Goal: Task Accomplishment & Management: Use online tool/utility

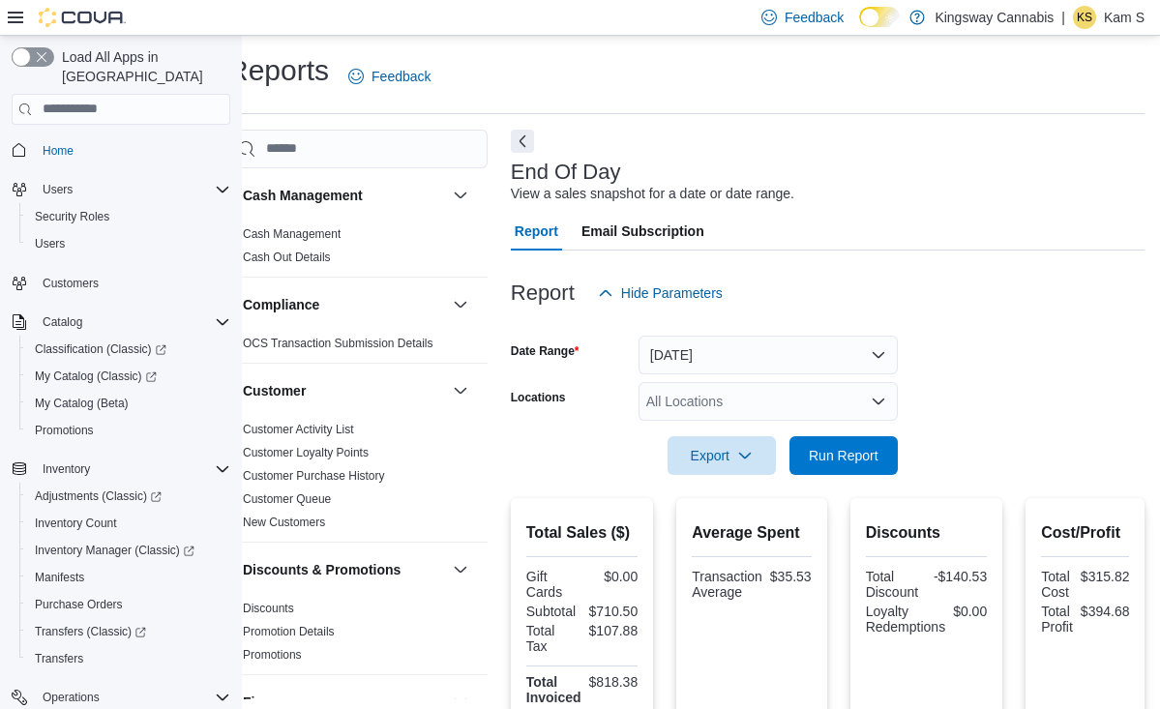
scroll to position [217, 0]
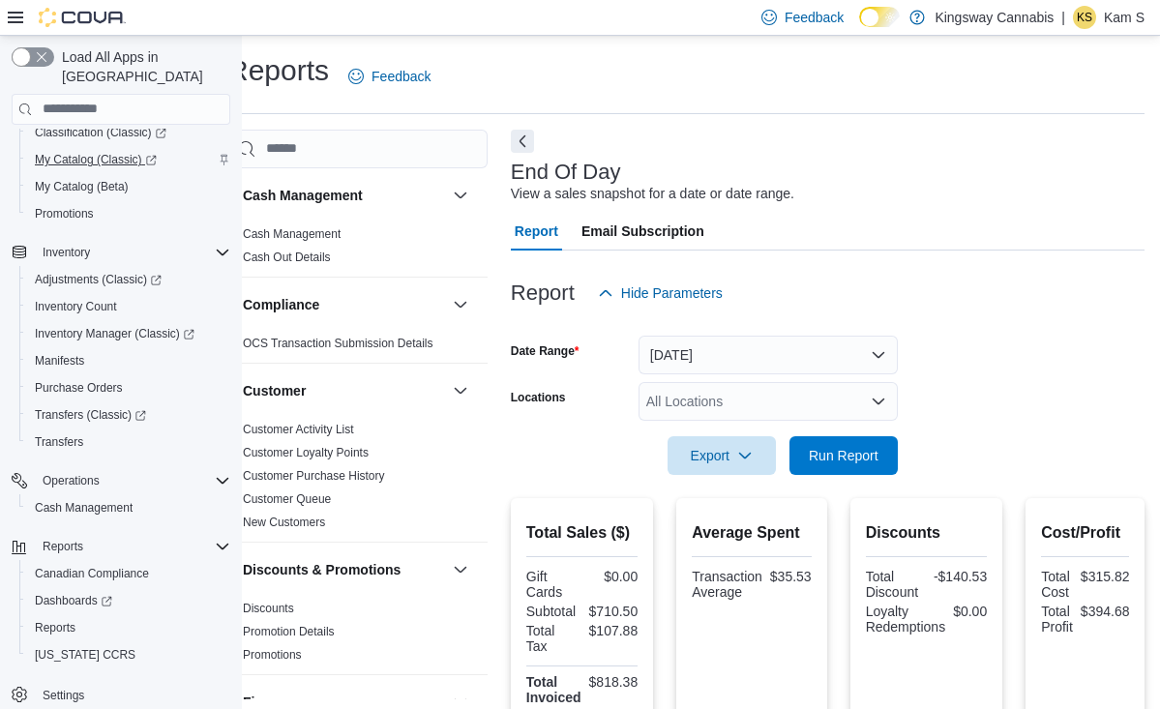
click at [109, 152] on span "My Catalog (Classic)" at bounding box center [96, 159] width 122 height 15
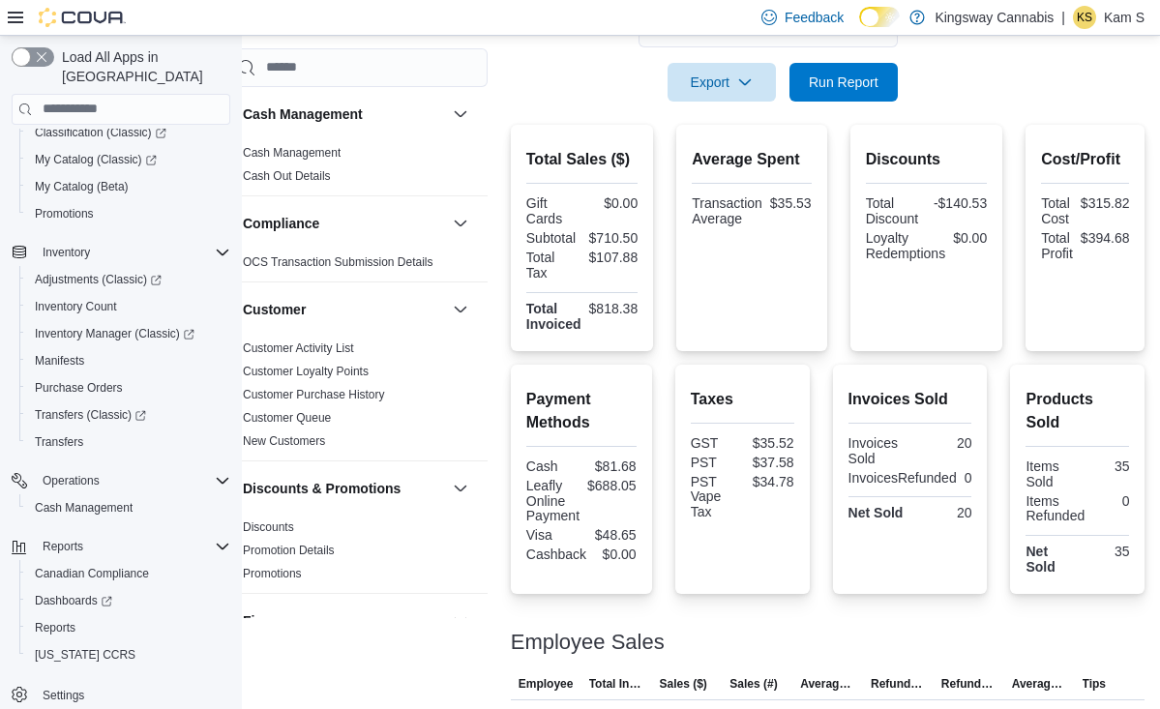
scroll to position [339, 31]
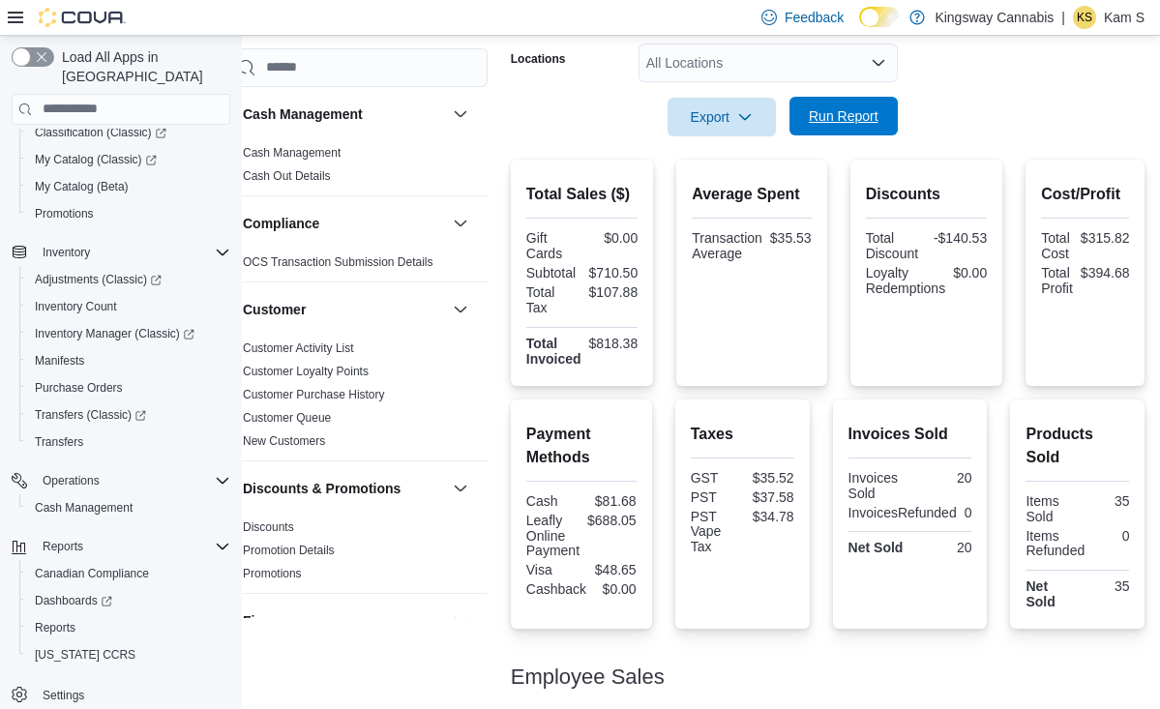
click at [844, 109] on span "Run Report" at bounding box center [844, 115] width 70 height 19
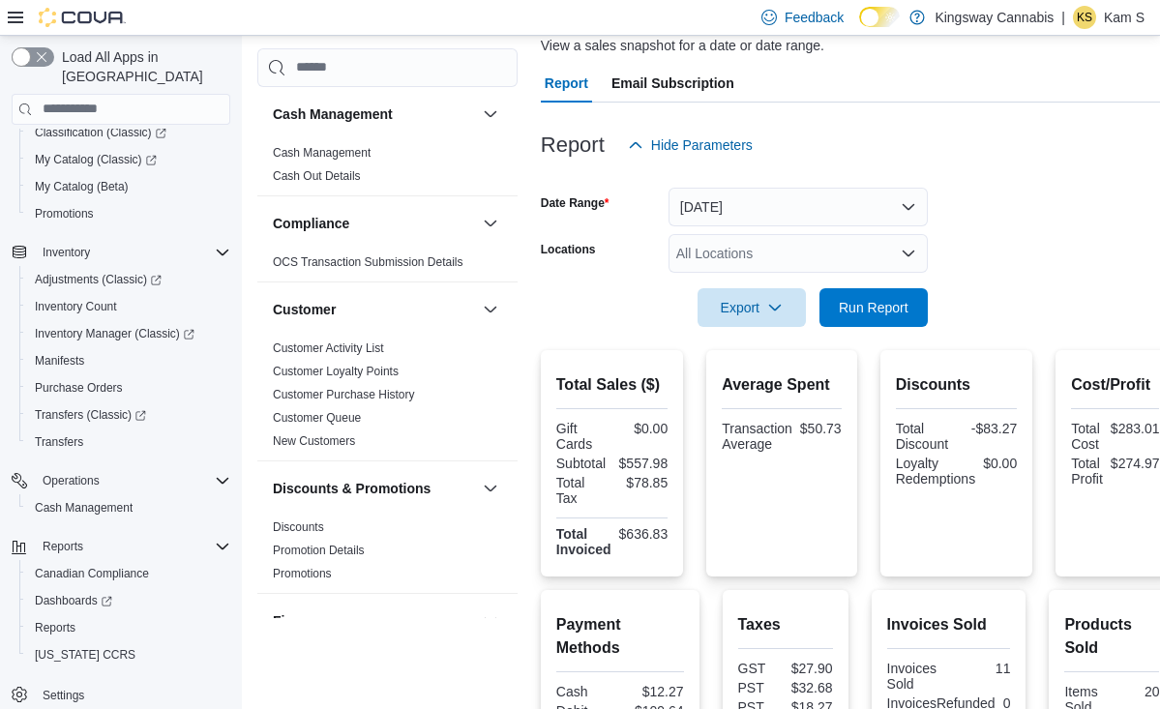
scroll to position [142, 0]
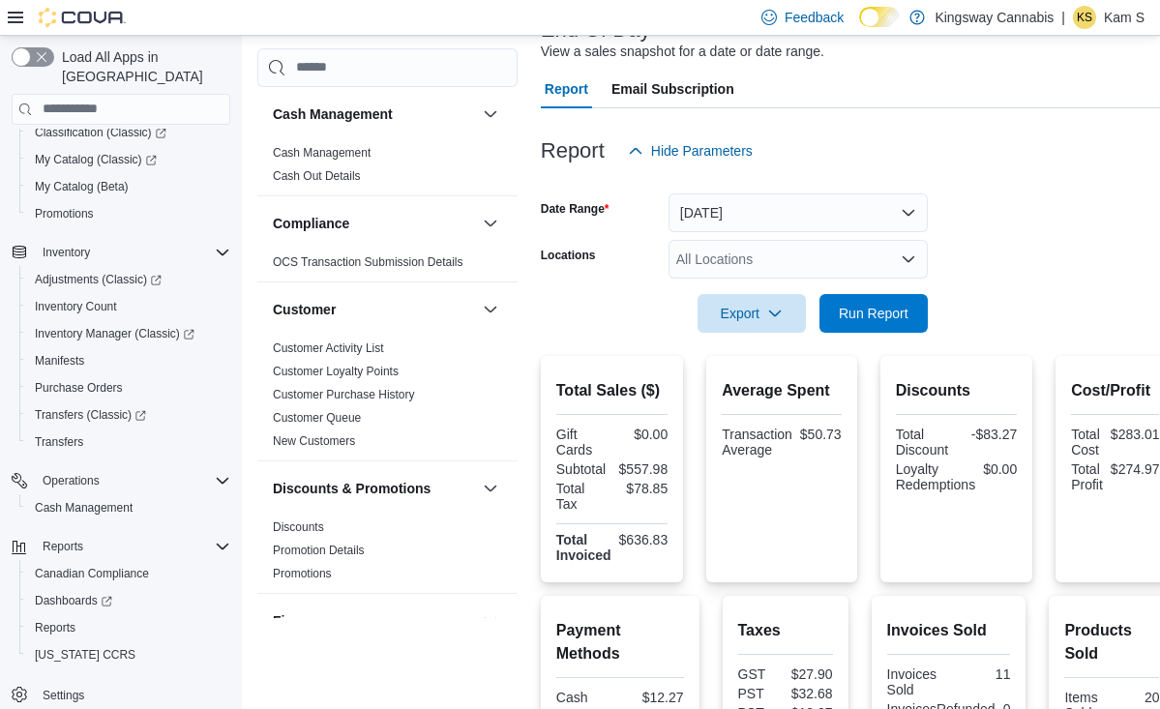
click at [742, 219] on button "[DATE]" at bounding box center [797, 212] width 259 height 39
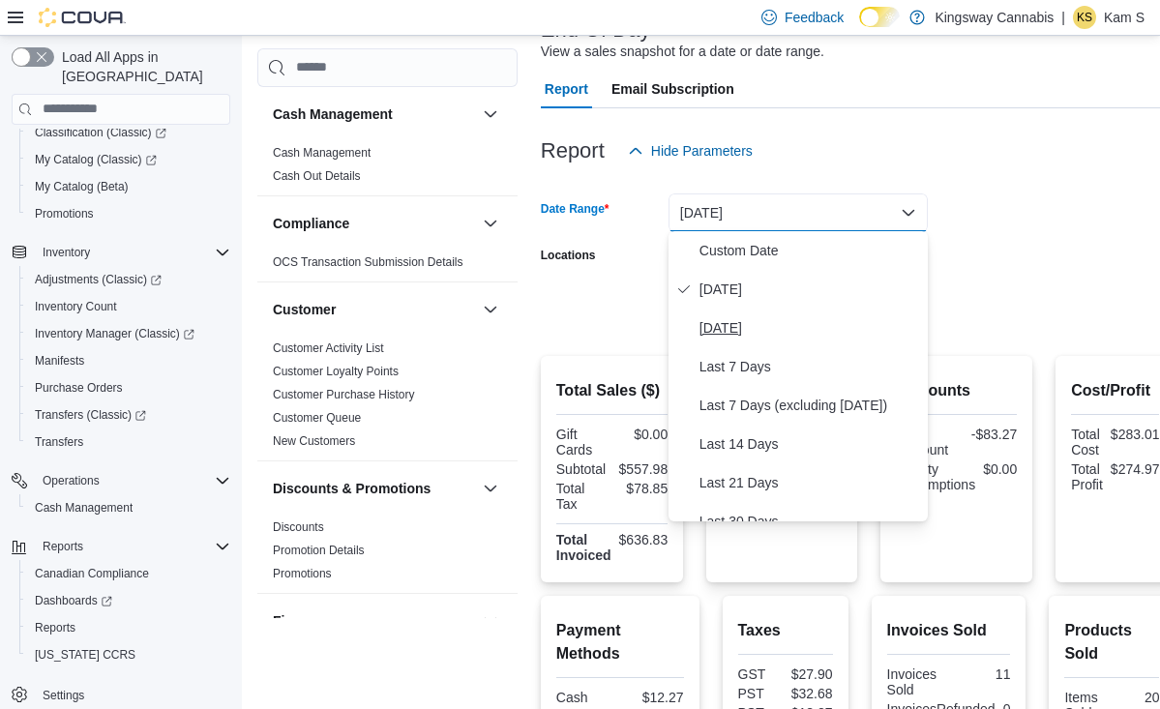
click at [735, 327] on span "[DATE]" at bounding box center [809, 327] width 221 height 23
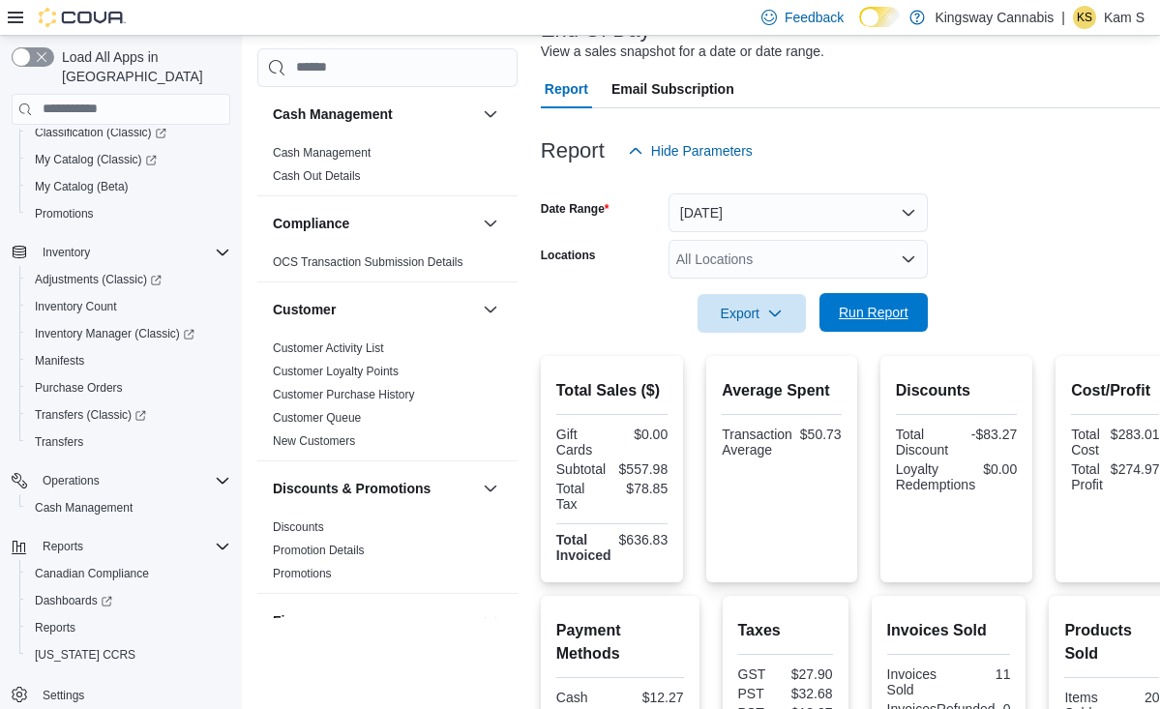
click at [872, 316] on span "Run Report" at bounding box center [874, 312] width 70 height 19
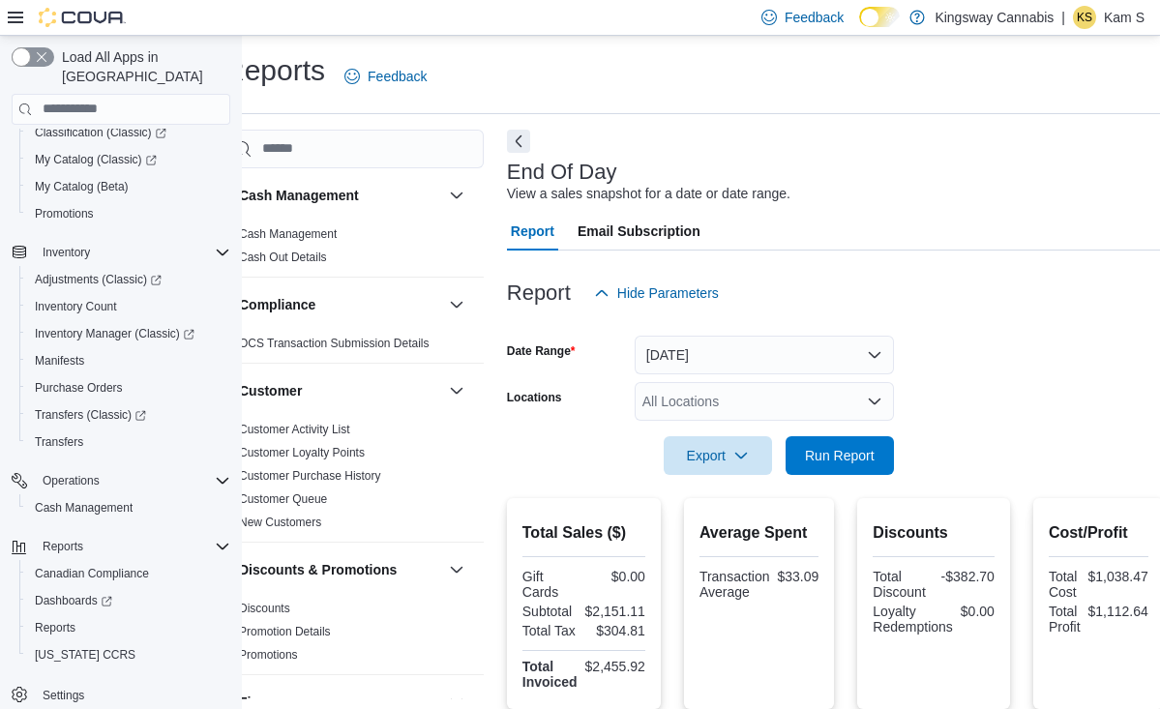
scroll to position [0, 34]
click at [833, 439] on span "Run Report" at bounding box center [839, 454] width 85 height 39
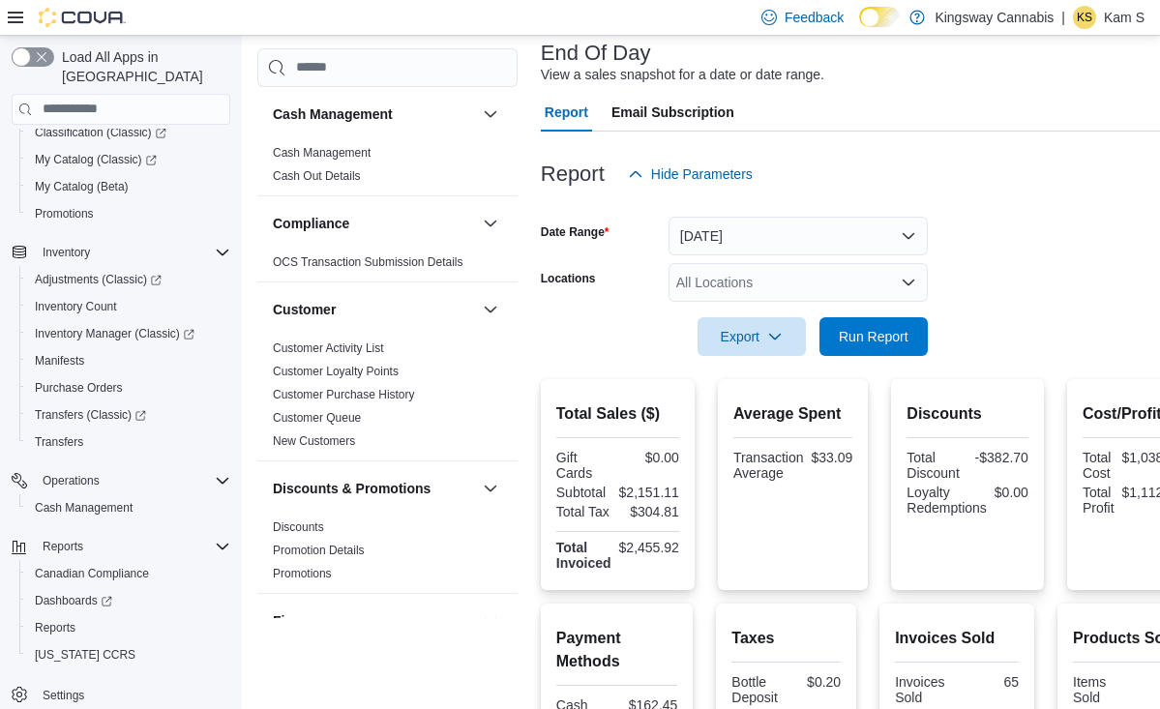
scroll to position [127, 0]
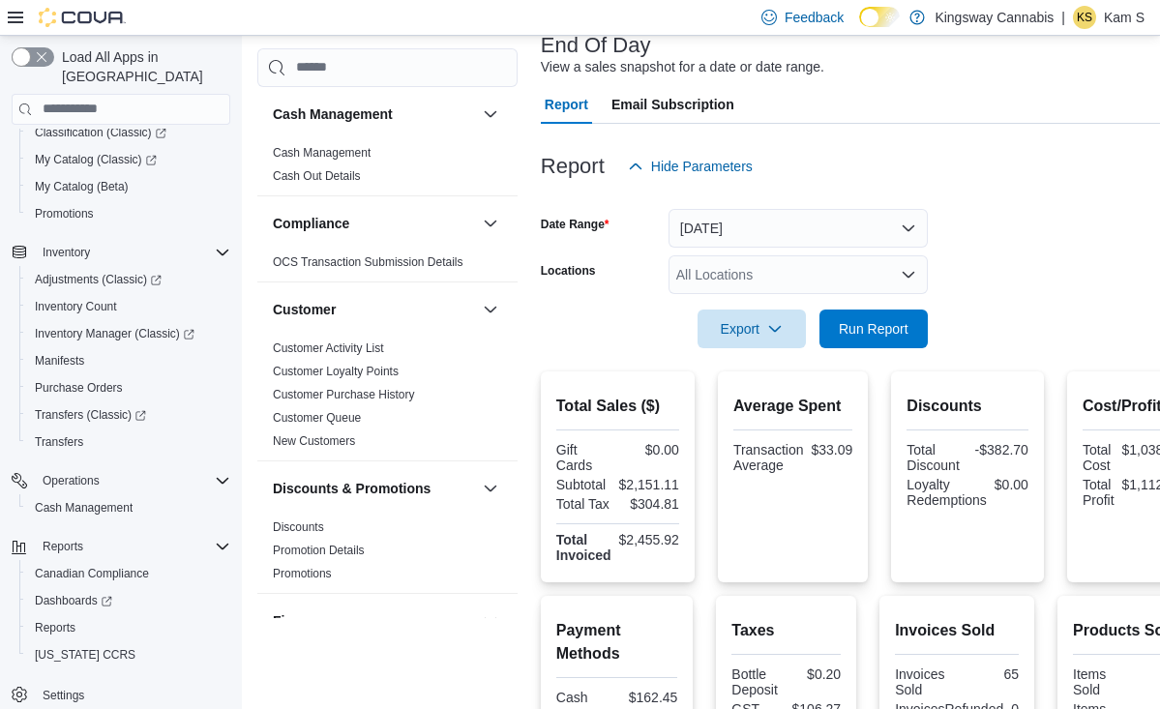
click at [857, 230] on button "[DATE]" at bounding box center [797, 228] width 259 height 39
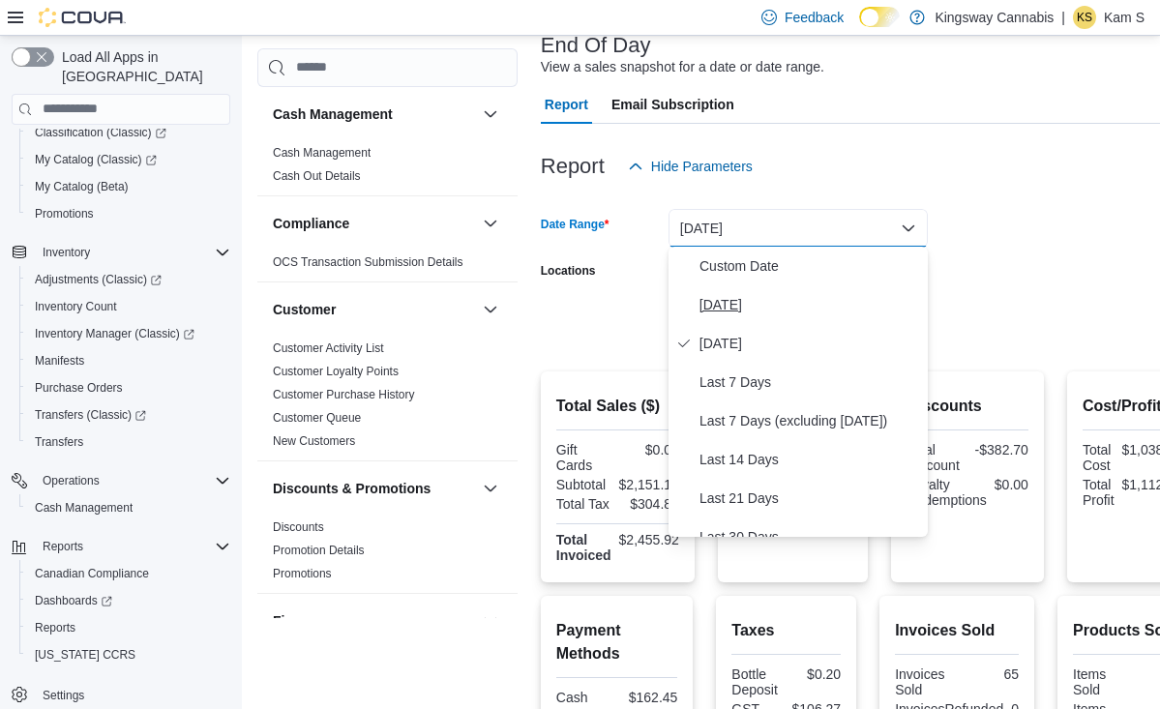
click at [772, 306] on span "[DATE]" at bounding box center [809, 304] width 221 height 23
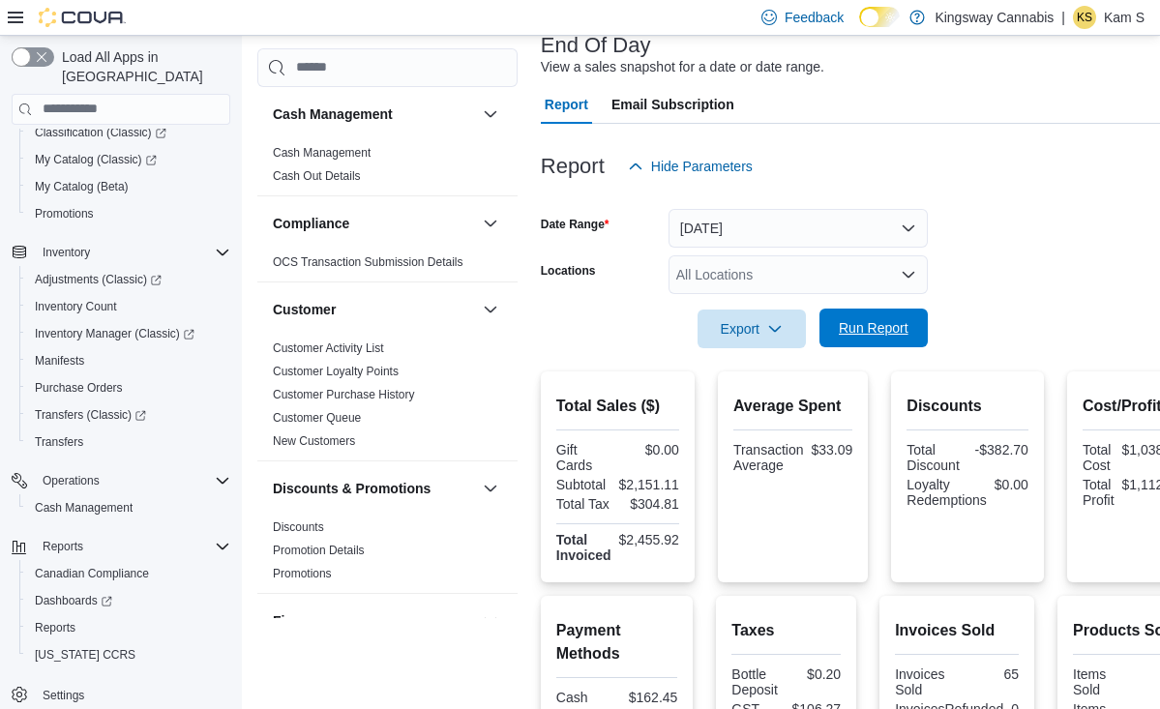
click at [857, 317] on span "Run Report" at bounding box center [873, 328] width 85 height 39
